Goal: Task Accomplishment & Management: Complete application form

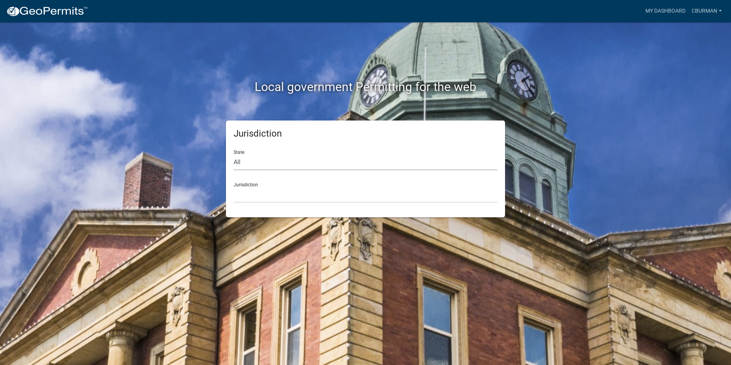
click at [264, 161] on select "All [US_STATE] [US_STATE] [US_STATE] [US_STATE] [US_STATE] [US_STATE] [US_STATE…" at bounding box center [366, 163] width 264 height 16
select select "[US_STATE]"
click at [234, 155] on select "All [US_STATE] [US_STATE] [US_STATE] [US_STATE] [US_STATE] [US_STATE] [US_STATE…" at bounding box center [366, 163] width 264 height 16
click at [269, 198] on select "City of [GEOGRAPHIC_DATA], [US_STATE] City of [GEOGRAPHIC_DATA], [US_STATE] Cit…" at bounding box center [366, 195] width 264 height 16
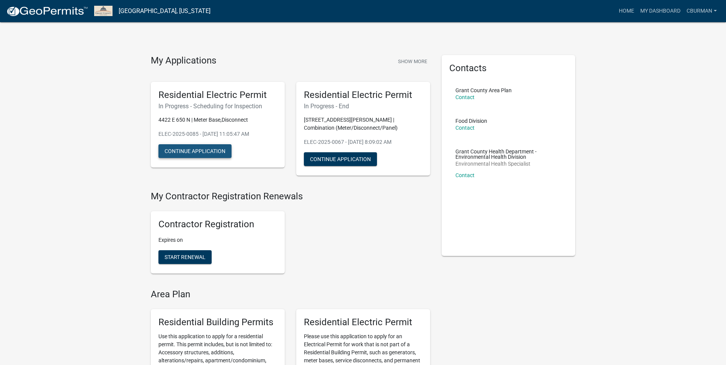
click at [205, 151] on button "Continue Application" at bounding box center [194, 151] width 73 height 14
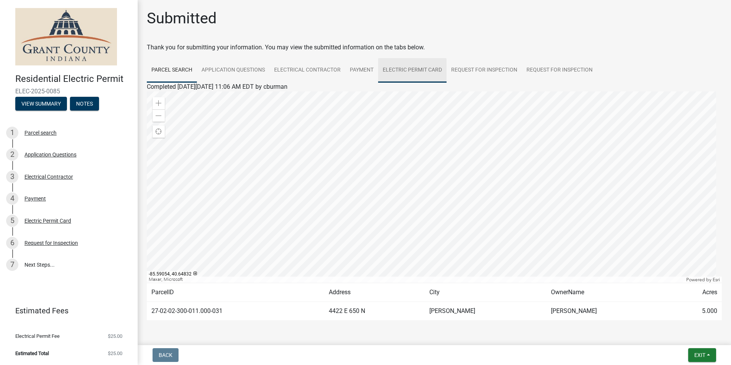
click at [419, 70] on link "Electric Permit Card" at bounding box center [412, 70] width 68 height 24
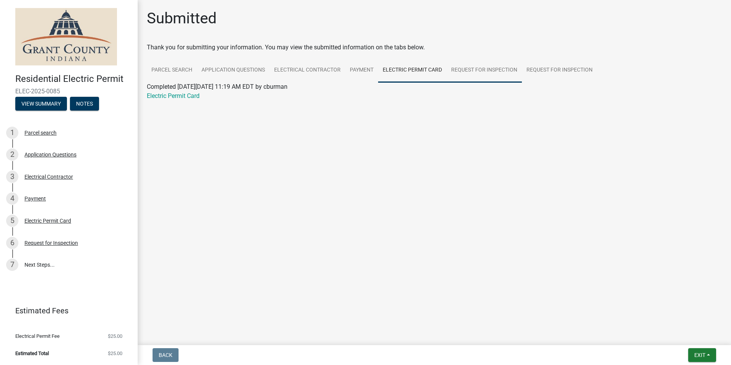
click at [474, 69] on link "Request for Inspection" at bounding box center [484, 70] width 75 height 24
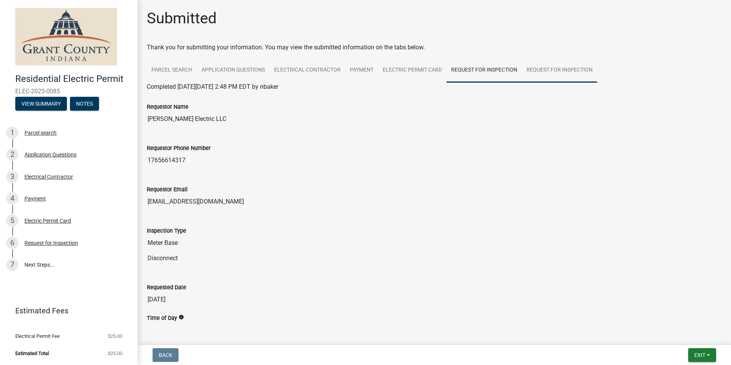
click at [547, 70] on link "Request for Inspection" at bounding box center [559, 70] width 75 height 24
click at [705, 353] on span "Exit" at bounding box center [700, 355] width 11 height 6
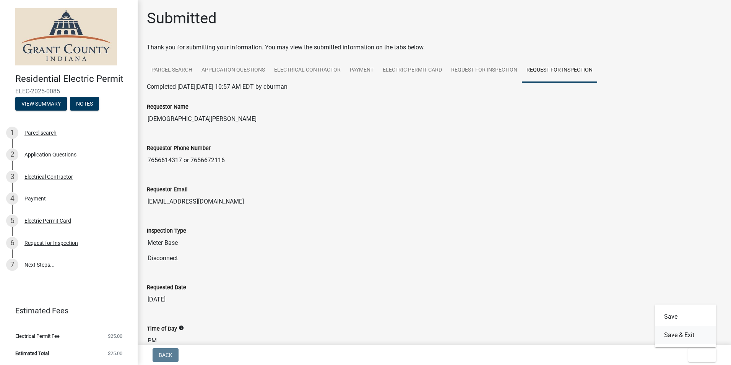
click at [682, 333] on button "Save & Exit" at bounding box center [685, 335] width 61 height 18
